Goal: Transaction & Acquisition: Download file/media

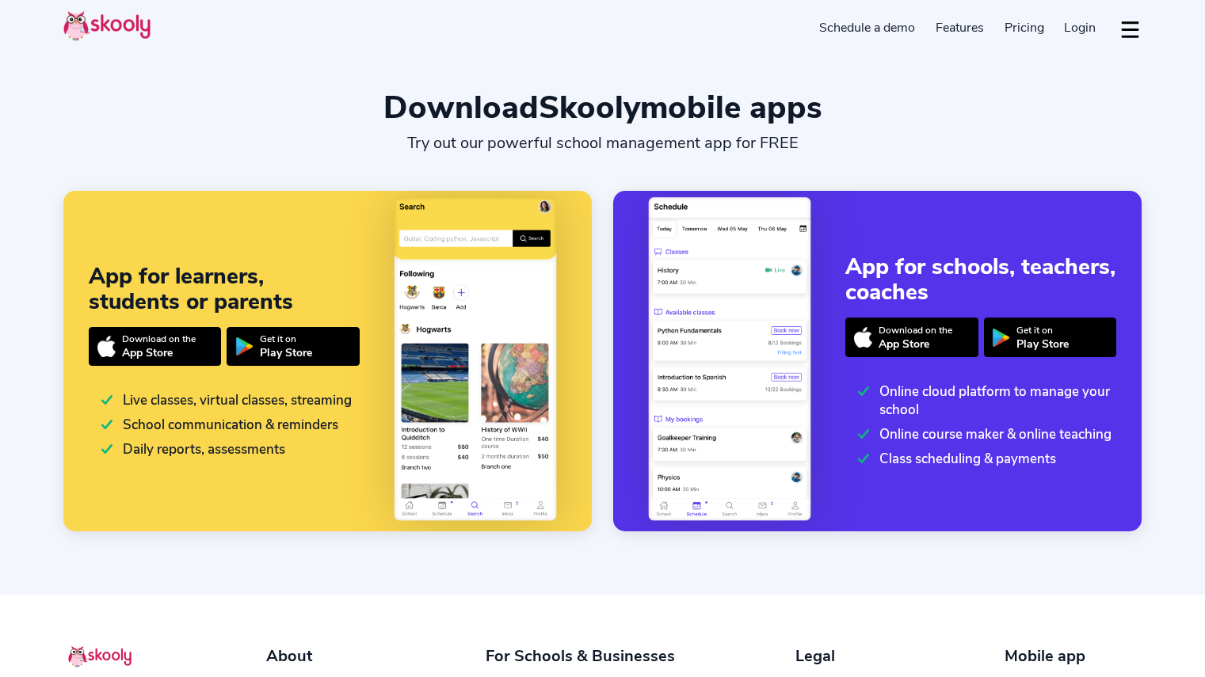
select select "en"
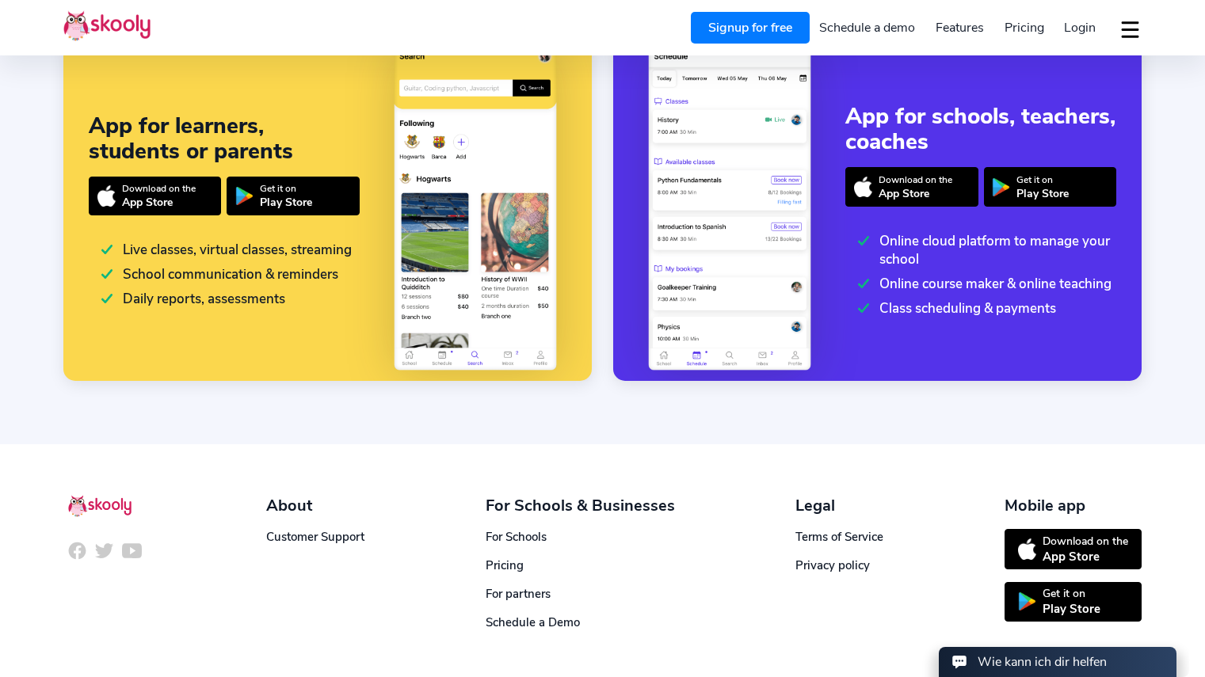
scroll to position [208, 0]
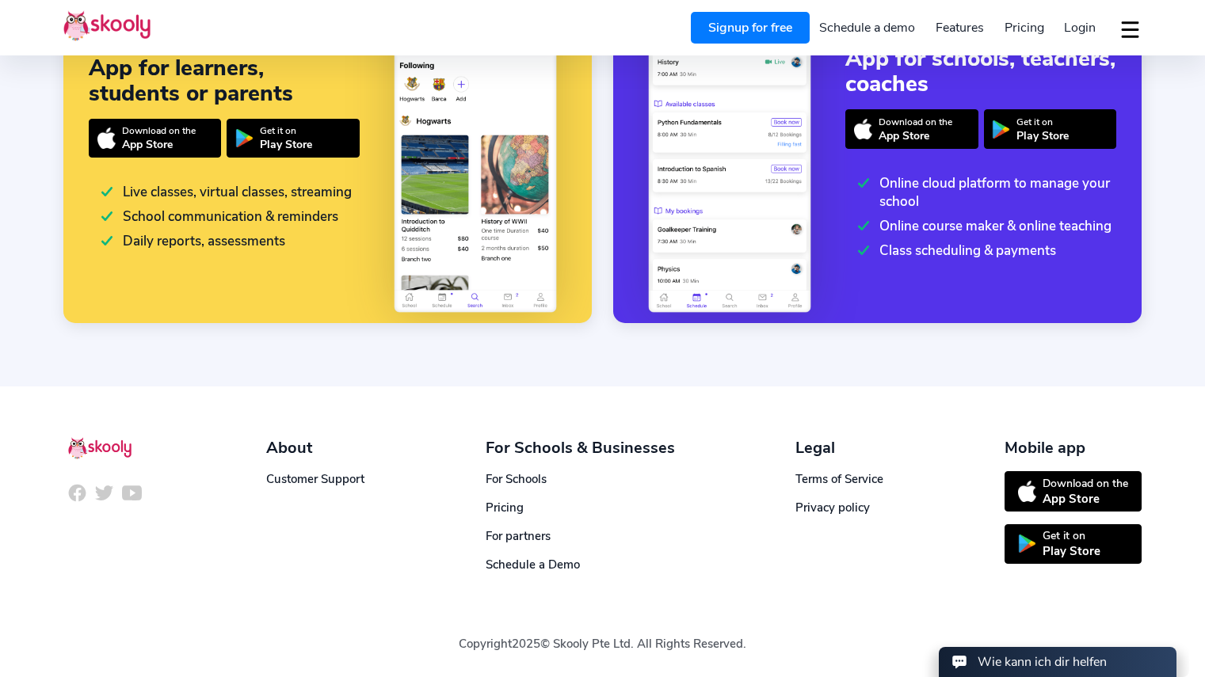
select select "43"
select select "[GEOGRAPHIC_DATA]"
select select "Europe/[GEOGRAPHIC_DATA]"
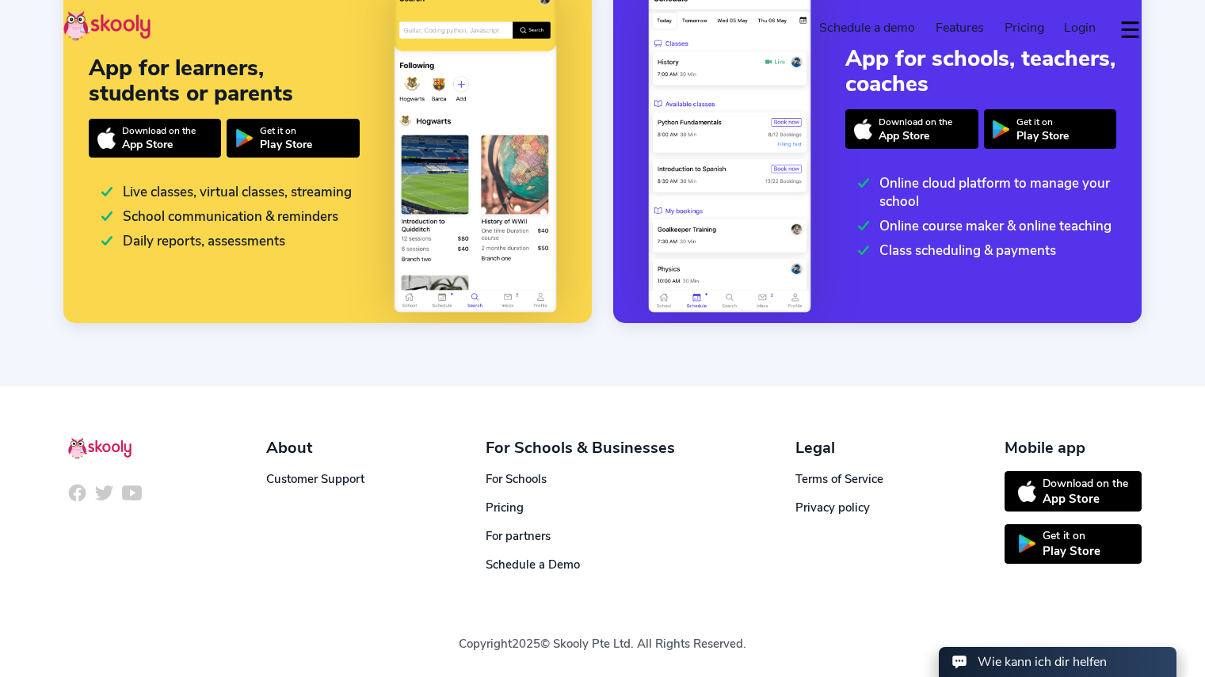
scroll to position [0, 0]
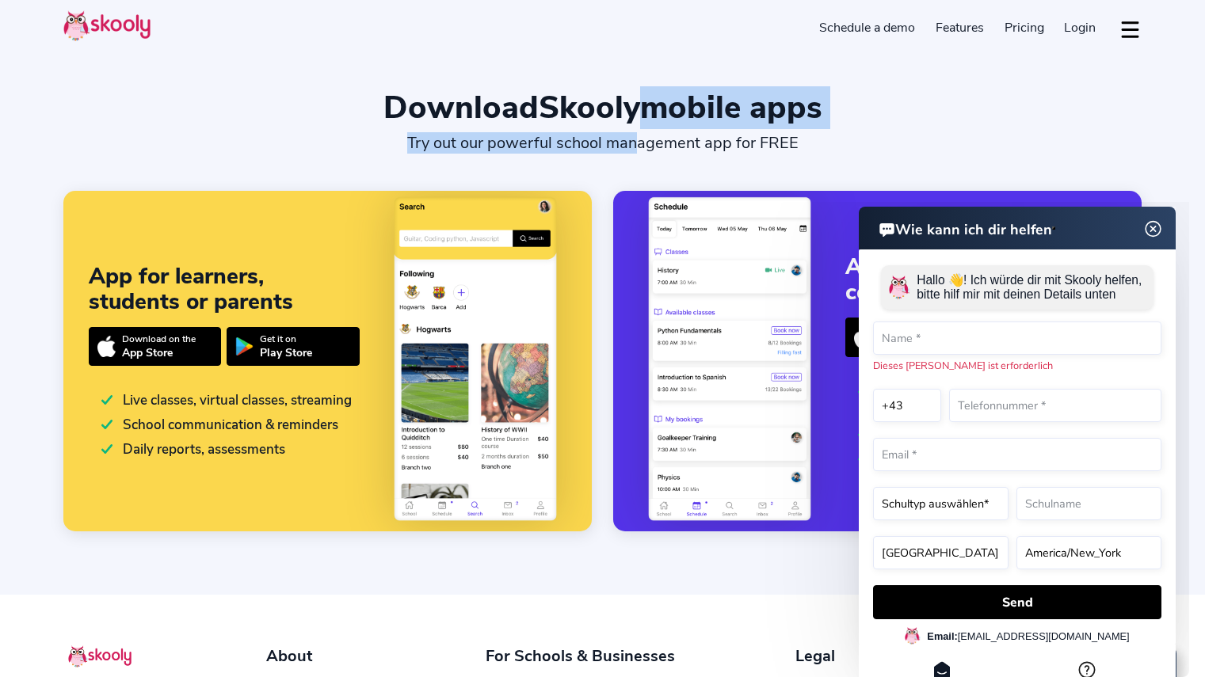
drag, startPoint x: 637, startPoint y: 110, endPoint x: 636, endPoint y: 129, distance: 19.0
click at [636, 129] on div "Download Skooly mobile apps Try out our powerful school management app for FREE" at bounding box center [602, 121] width 1078 height 64
click at [887, 113] on div "Download Skooly mobile apps" at bounding box center [602, 108] width 1078 height 38
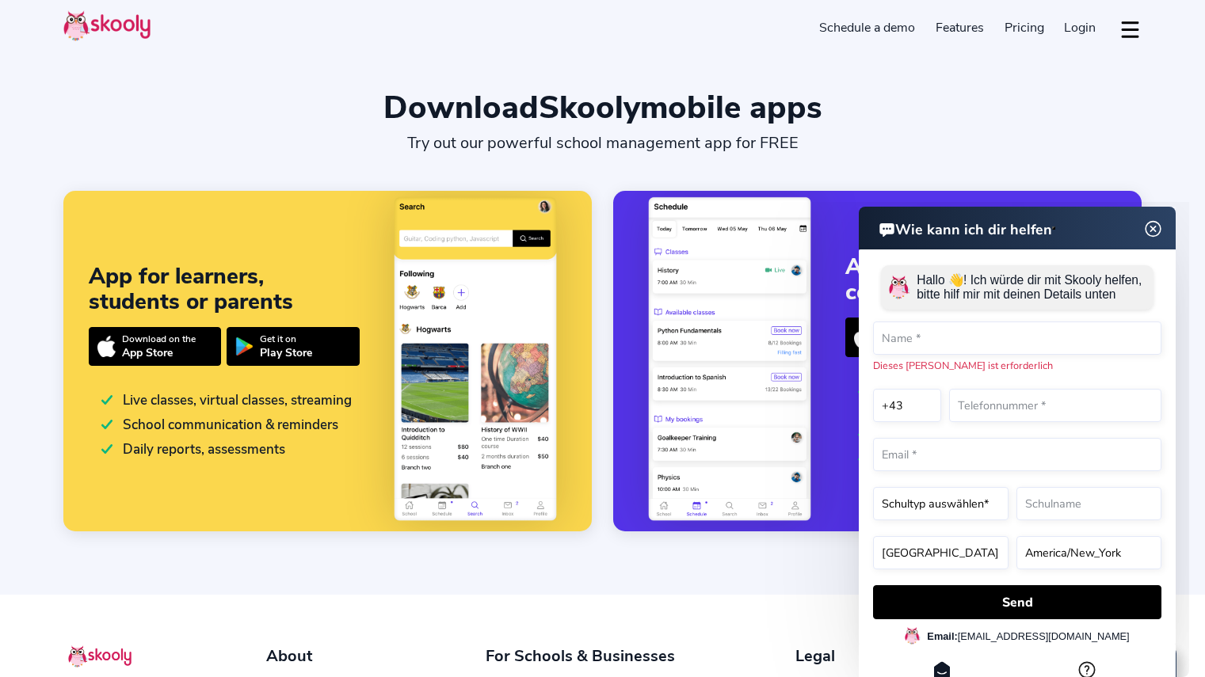
click at [1150, 223] on img at bounding box center [1154, 229] width 30 height 20
